Goal: Information Seeking & Learning: Learn about a topic

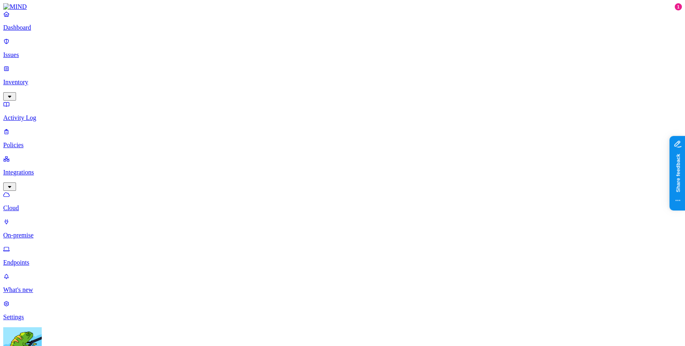
click at [60, 246] on link "Endpoints" at bounding box center [342, 256] width 679 height 21
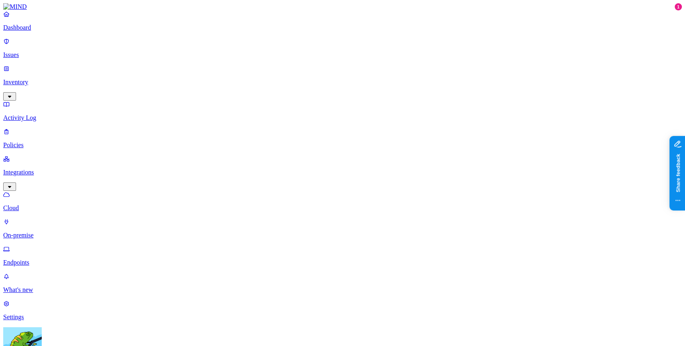
drag, startPoint x: 468, startPoint y: 90, endPoint x: 470, endPoint y: 81, distance: 9.4
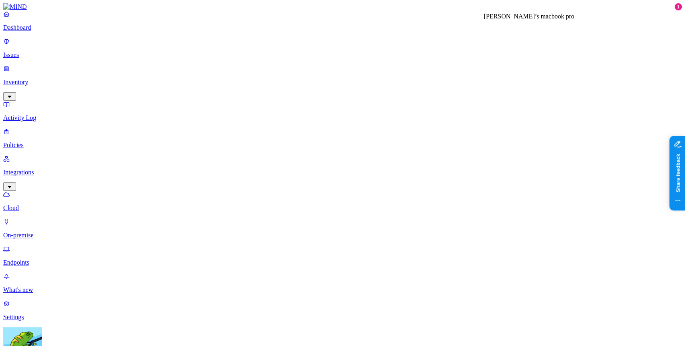
drag, startPoint x: 566, startPoint y: 33, endPoint x: 460, endPoint y: 27, distance: 106.1
click at [59, 142] on p "Policies" at bounding box center [342, 145] width 679 height 7
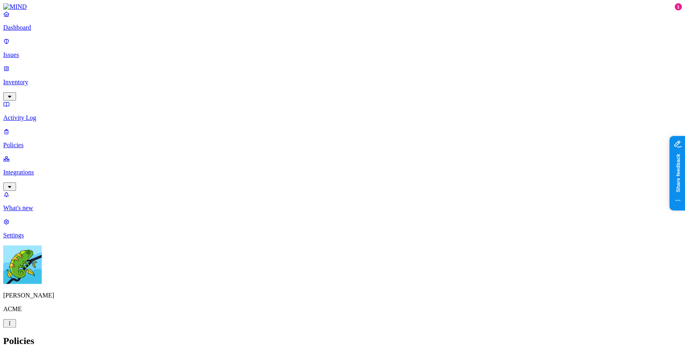
click at [241, 55] on span "Critical" at bounding box center [231, 58] width 19 height 7
click at [260, 336] on div "Policies Create Policy" at bounding box center [342, 349] width 679 height 27
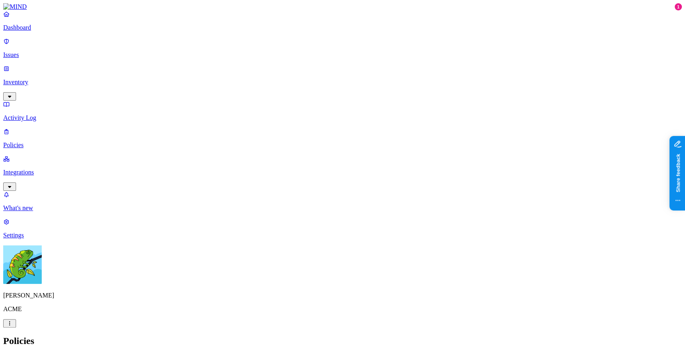
click at [222, 46] on div "Critical" at bounding box center [222, 52] width 0 height 24
click at [222, 63] on div "High" at bounding box center [222, 74] width 0 height 22
click at [42, 51] on p "Issues" at bounding box center [342, 54] width 679 height 7
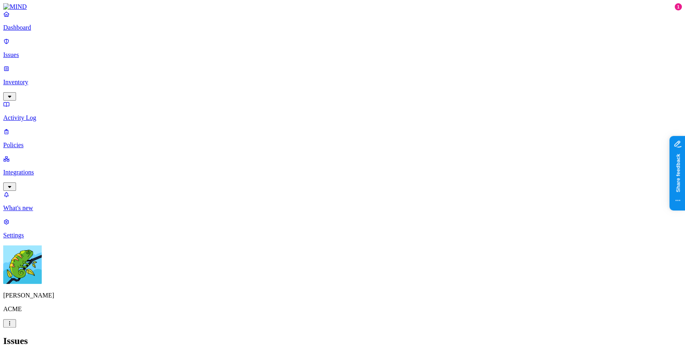
scroll to position [104, 0]
copy span "Downloaded from Google Drive and uploaded to GenAI"
drag, startPoint x: 238, startPoint y: 215, endPoint x: 118, endPoint y: 218, distance: 119.6
click at [51, 128] on link "Policies" at bounding box center [342, 138] width 679 height 21
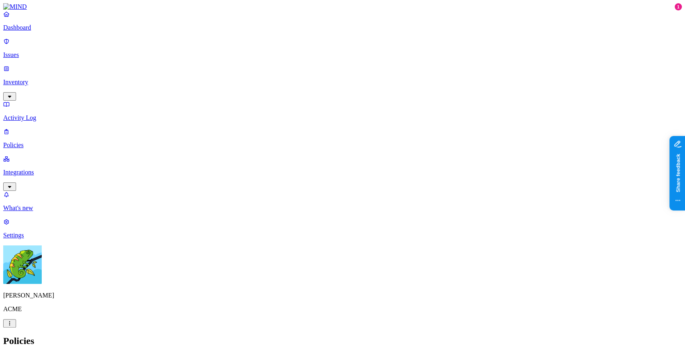
type input "[\"
click at [222, 63] on div "High" at bounding box center [222, 74] width 0 height 22
drag, startPoint x: 242, startPoint y: 152, endPoint x: 238, endPoint y: 144, distance: 9.0
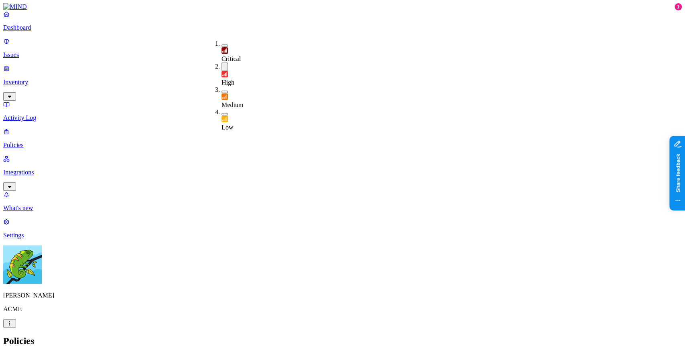
drag, startPoint x: 249, startPoint y: 222, endPoint x: 245, endPoint y: 197, distance: 25.7
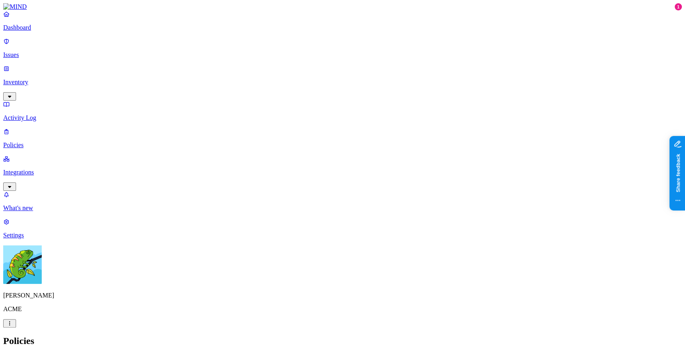
click at [222, 63] on div "High" at bounding box center [222, 75] width 0 height 24
type input "Downloaded from Google Drive and uploaded to GenAI"
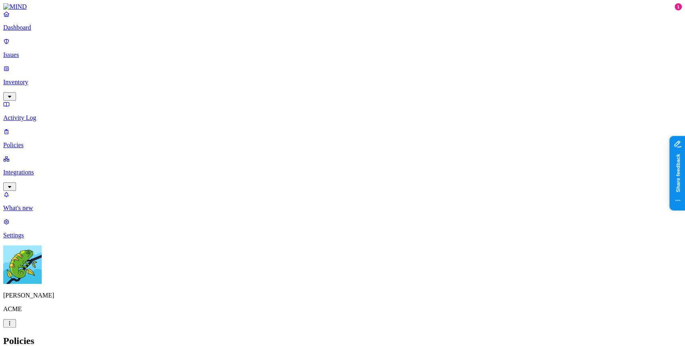
click at [50, 51] on p "Issues" at bounding box center [342, 54] width 679 height 7
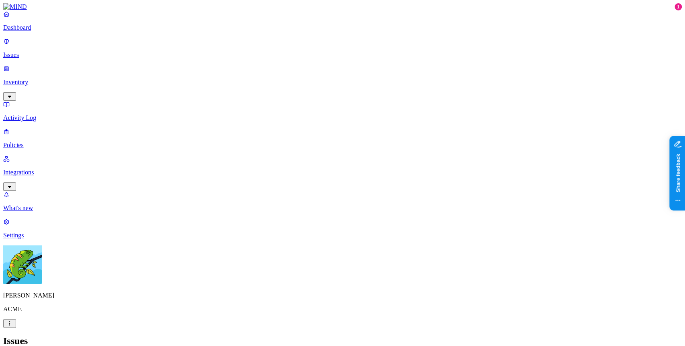
type input "Downloaded from Google Drive and uploaded to GenAI"
click at [154, 87] on div "Downloaded from Google Drive and uploaded to GenAI" at bounding box center [154, 84] width 77 height 14
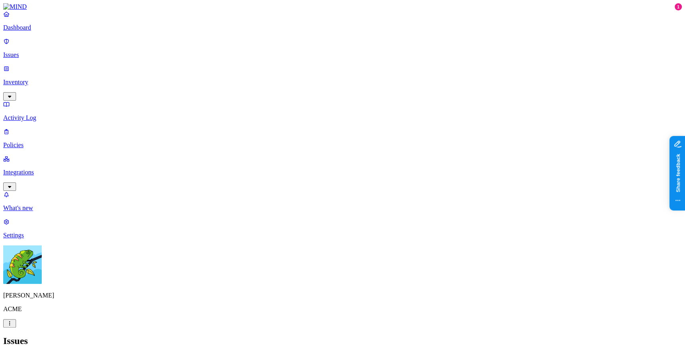
click at [53, 142] on p "Policies" at bounding box center [342, 145] width 679 height 7
type input "Downloaded from Google Drive and uploaded to GenAI"
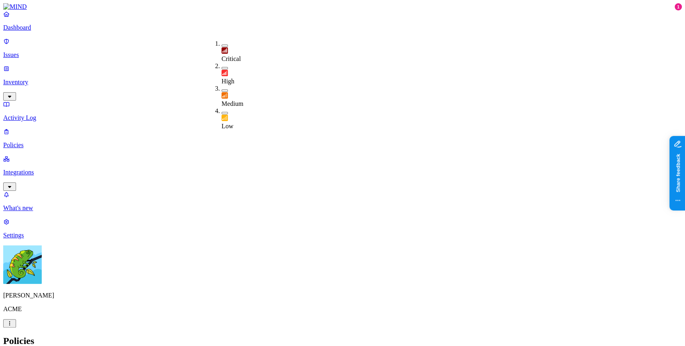
click at [234, 78] on span "High" at bounding box center [228, 81] width 13 height 7
click at [328, 336] on h2 "Policies" at bounding box center [342, 341] width 679 height 11
click at [29, 169] on p "Integrations" at bounding box center [342, 172] width 679 height 7
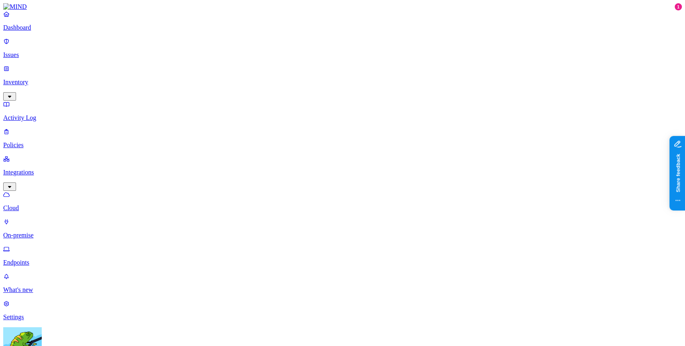
click at [39, 259] on p "Endpoints" at bounding box center [342, 262] width 679 height 7
